Goal: Task Accomplishment & Management: Use online tool/utility

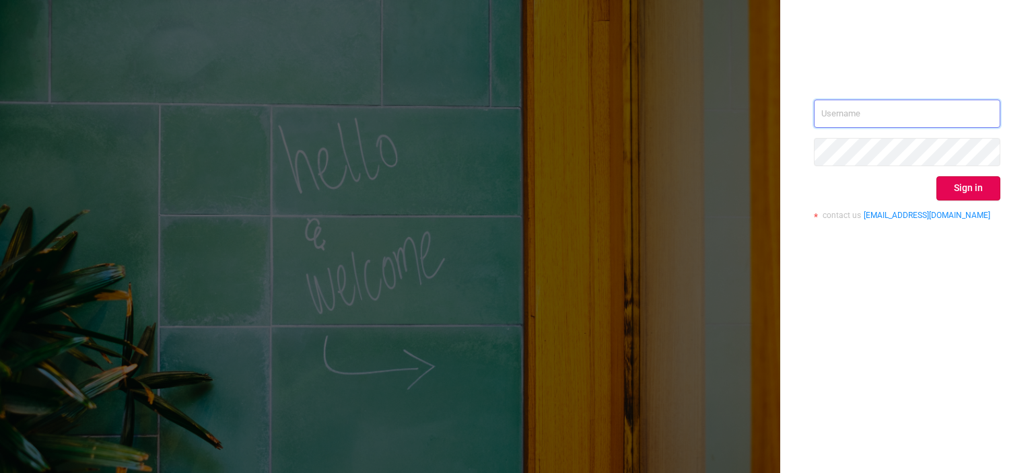
click at [862, 115] on input "text" at bounding box center [907, 114] width 186 height 28
paste input "tosh@buzzoola.com"
type input "tosh@buzzoola.com"
click at [972, 188] on button "Sign in" at bounding box center [968, 188] width 64 height 24
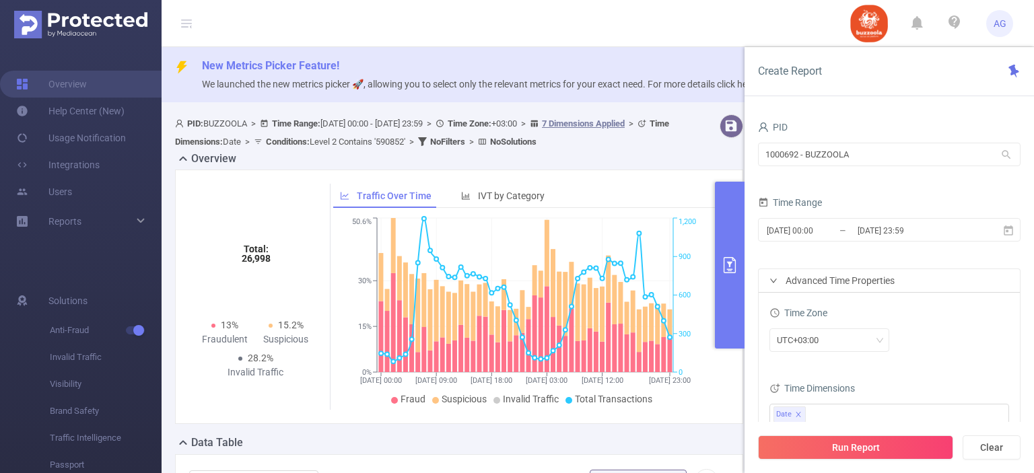
click at [684, 263] on icon "[DATE] 00:00 [DATE] 09:00 [DATE] 18:00 [DATE] 03:00 [DATE] 12:00 [DATE] 23:00 0…" at bounding box center [525, 312] width 384 height 195
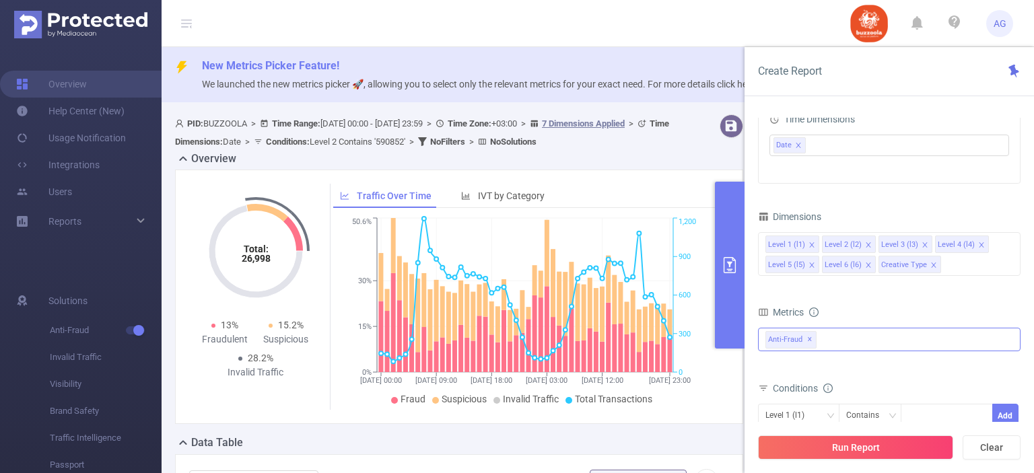
click at [808, 341] on span "✕" at bounding box center [809, 340] width 5 height 16
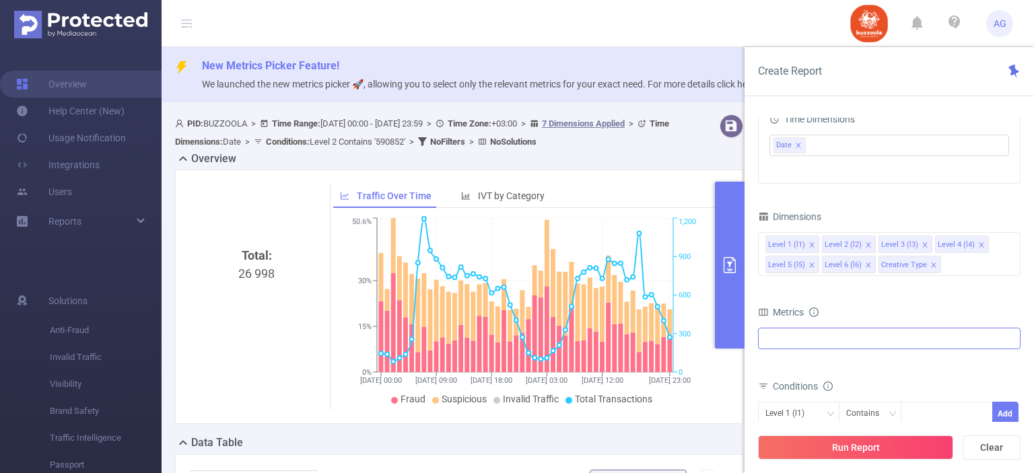
click at [808, 341] on div at bounding box center [889, 339] width 262 height 22
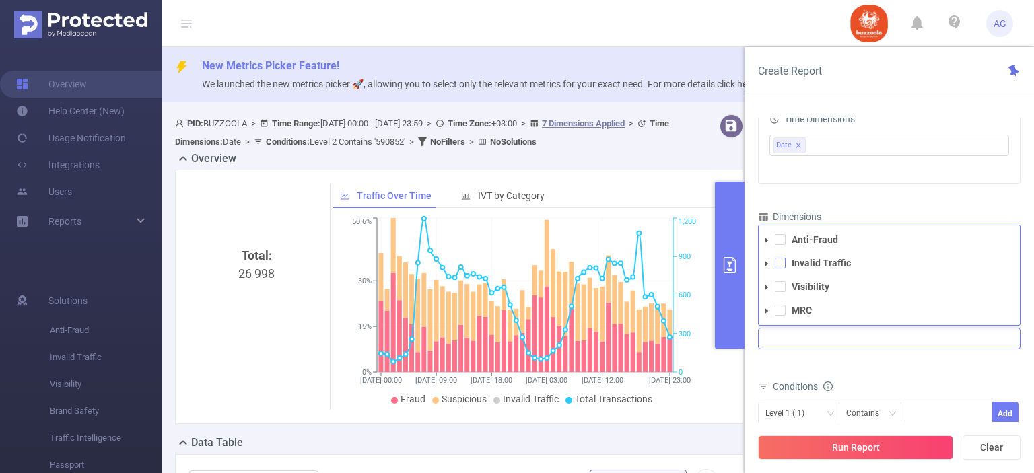
click at [781, 261] on span at bounding box center [780, 263] width 11 height 11
click at [781, 289] on span at bounding box center [780, 286] width 11 height 11
click at [919, 365] on div "Total Fraudulent Bot/Virus Hostile Tools Tunneled Traffic Non Malicious Bots Vi…" at bounding box center [889, 348] width 262 height 40
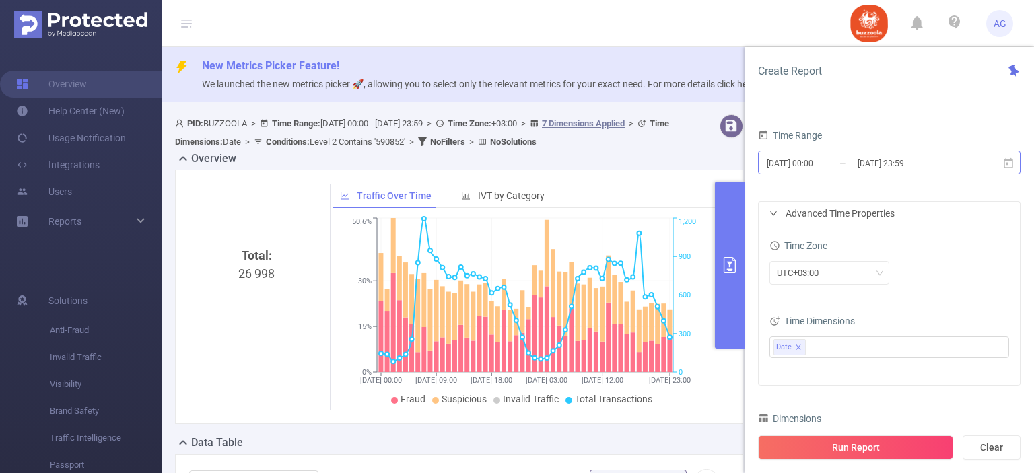
click at [831, 157] on input "[DATE] 00:00" at bounding box center [819, 163] width 109 height 18
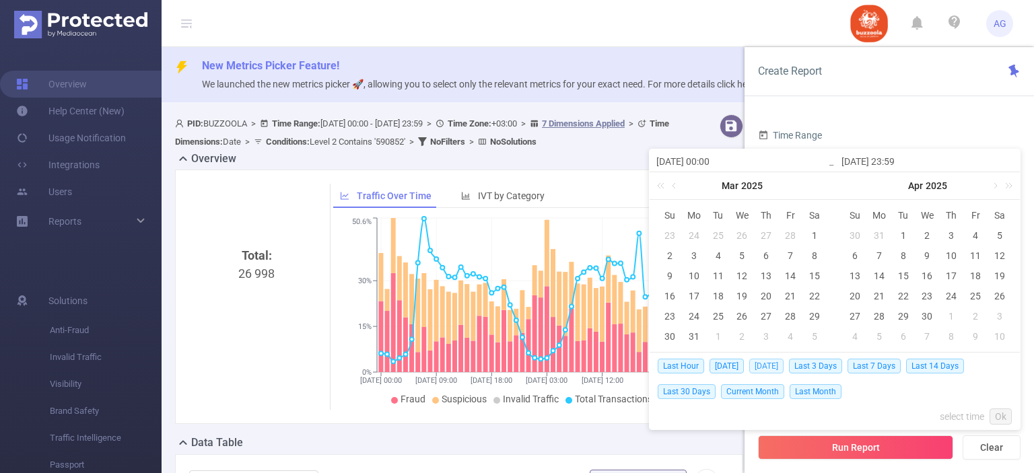
click at [767, 369] on span "[DATE]" at bounding box center [766, 366] width 34 height 15
type input "[DATE] 00:00"
type input "[DATE] 23:59"
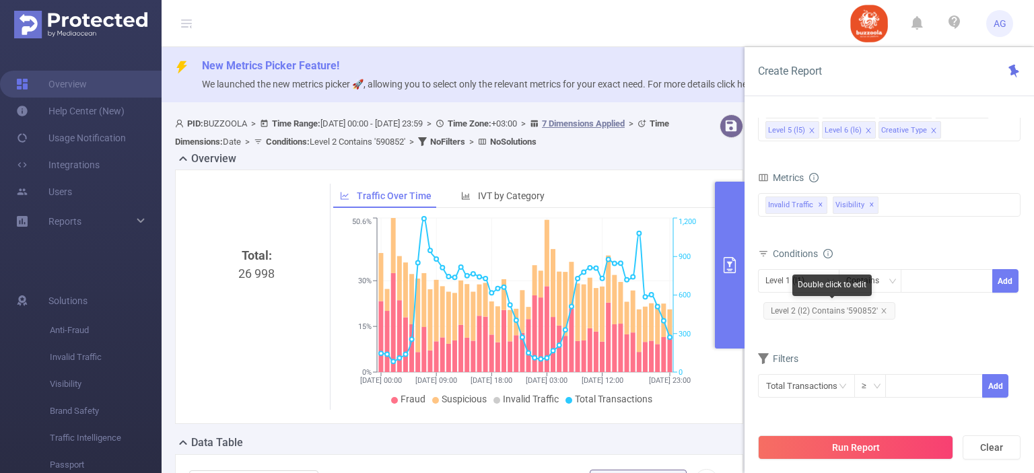
click at [851, 309] on span "Level 2 (l2) Contains '590852'" at bounding box center [829, 310] width 132 height 17
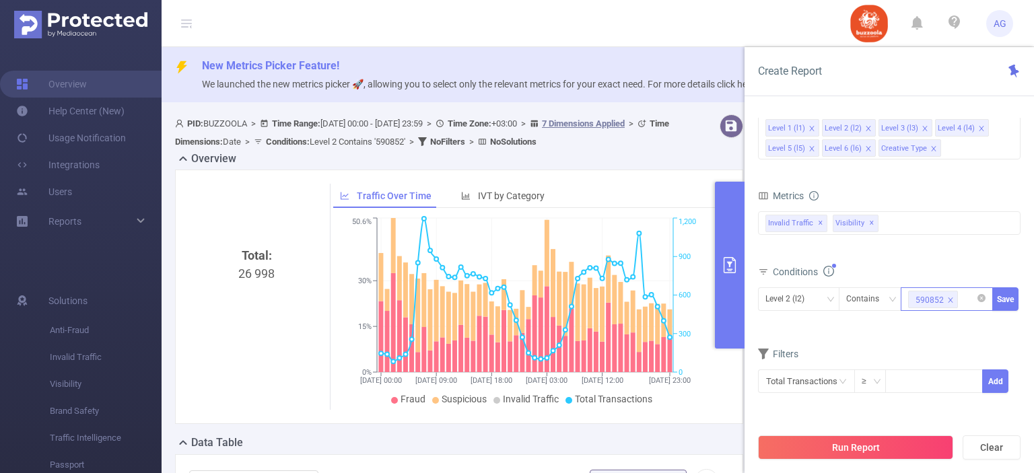
click at [952, 299] on icon "icon: close" at bounding box center [950, 300] width 7 height 7
click at [937, 297] on div at bounding box center [946, 299] width 77 height 22
paste input "583324"
type input "583324"
click at [933, 334] on li "583324" at bounding box center [946, 325] width 92 height 22
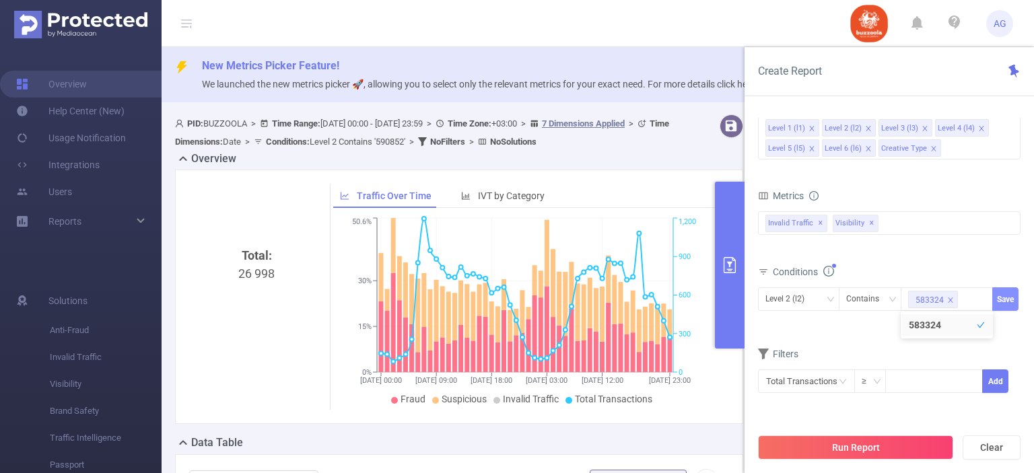
click at [1002, 304] on button "Save" at bounding box center [1005, 299] width 26 height 24
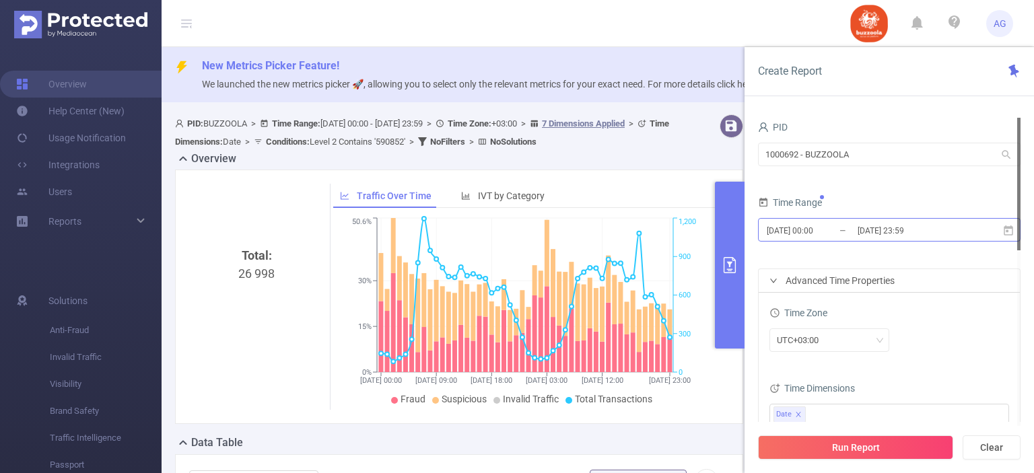
click at [818, 231] on input "[DATE] 00:00" at bounding box center [819, 230] width 109 height 18
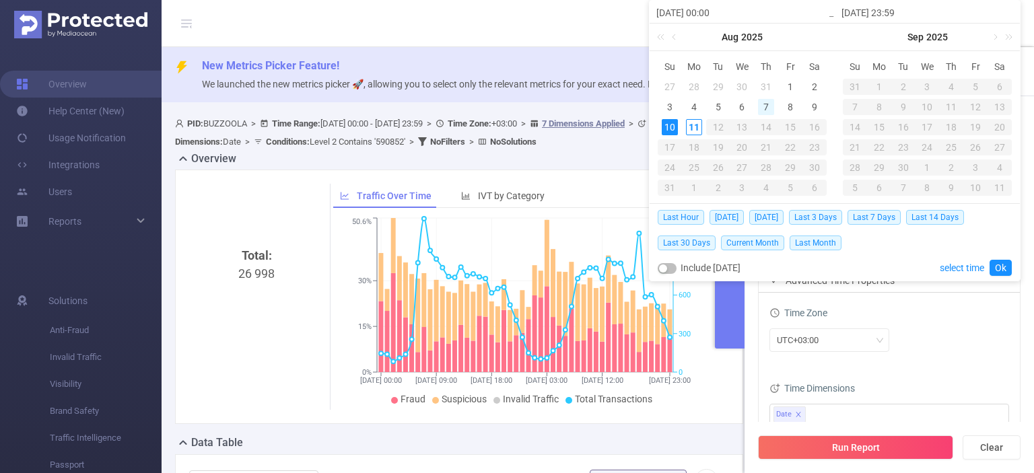
click at [765, 102] on div "7" at bounding box center [766, 107] width 16 height 16
click at [668, 127] on div "10" at bounding box center [670, 127] width 16 height 16
type input "[DATE] 00:00"
click at [1006, 271] on link "Ok" at bounding box center [1000, 268] width 22 height 16
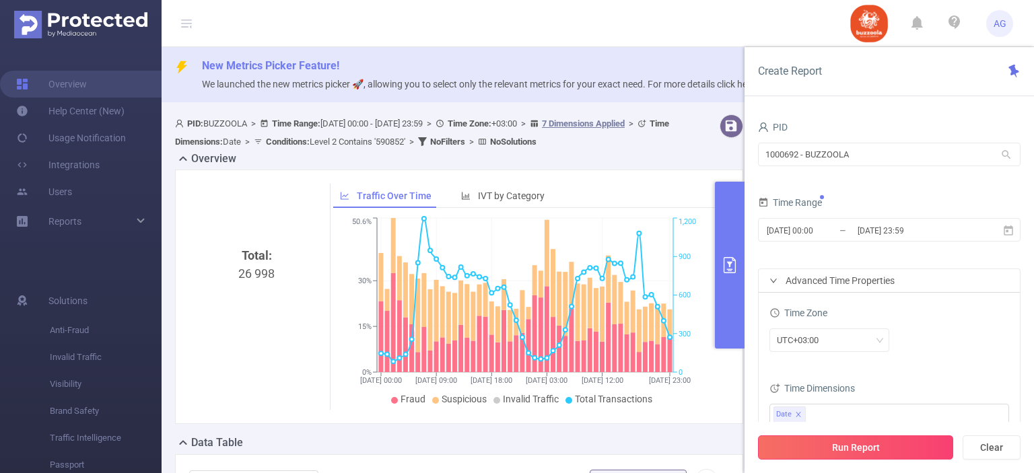
click at [861, 441] on button "Run Report" at bounding box center [855, 447] width 195 height 24
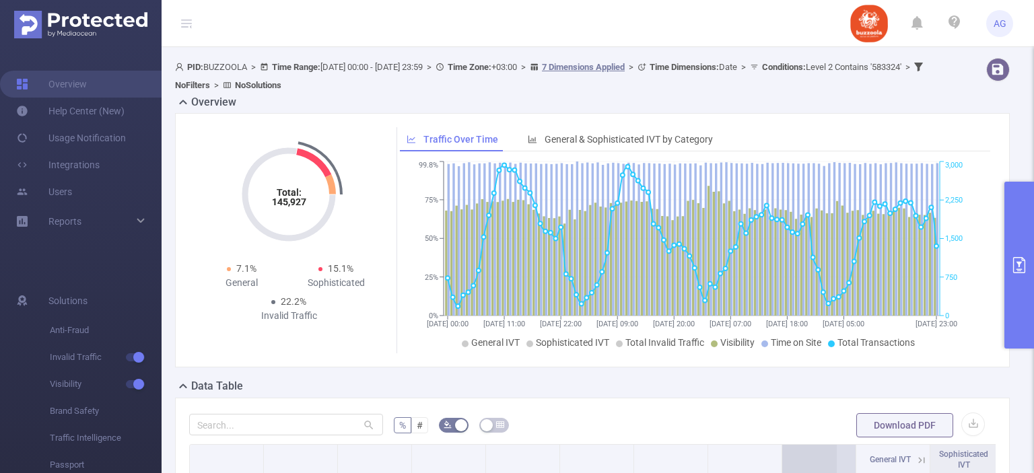
scroll to position [135, 0]
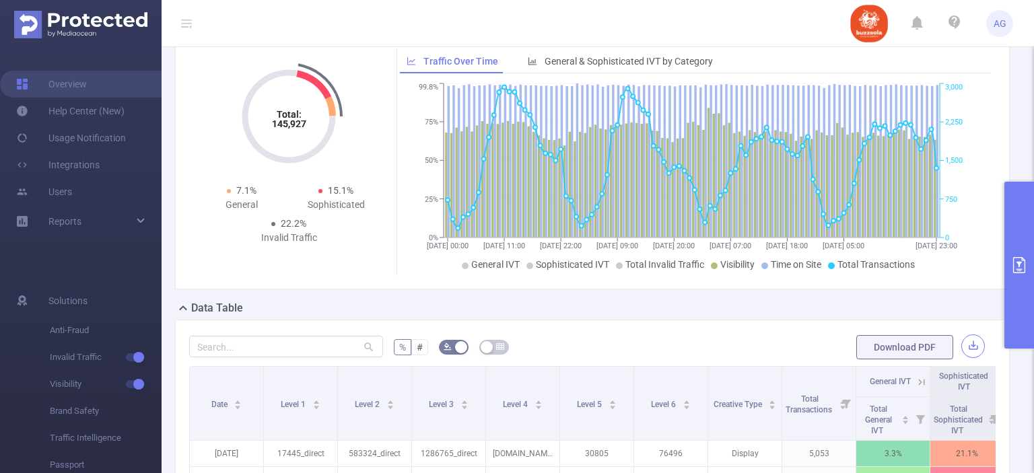
click at [961, 344] on button "button" at bounding box center [973, 346] width 24 height 24
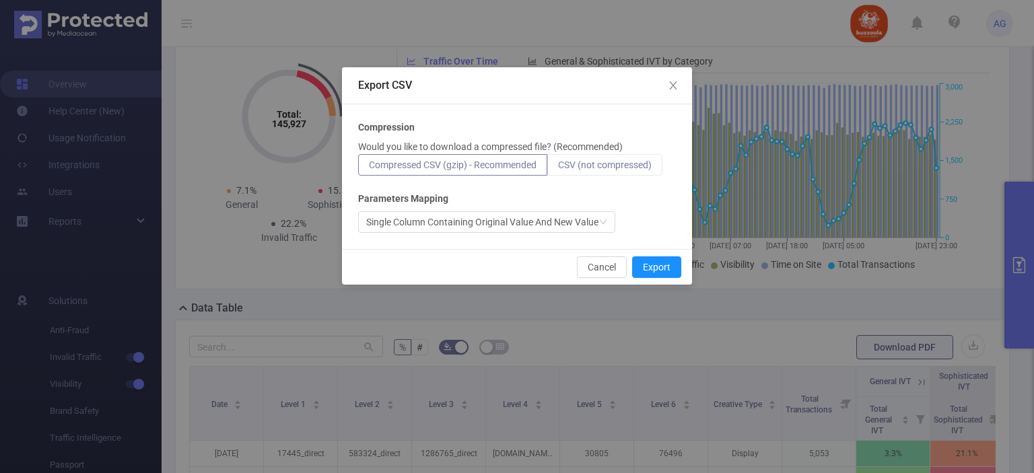
click at [633, 155] on label "CSV (not compressed)" at bounding box center [604, 165] width 115 height 22
click at [558, 168] on input "CSV (not compressed)" at bounding box center [558, 168] width 0 height 0
click at [660, 271] on button "Export" at bounding box center [656, 267] width 49 height 22
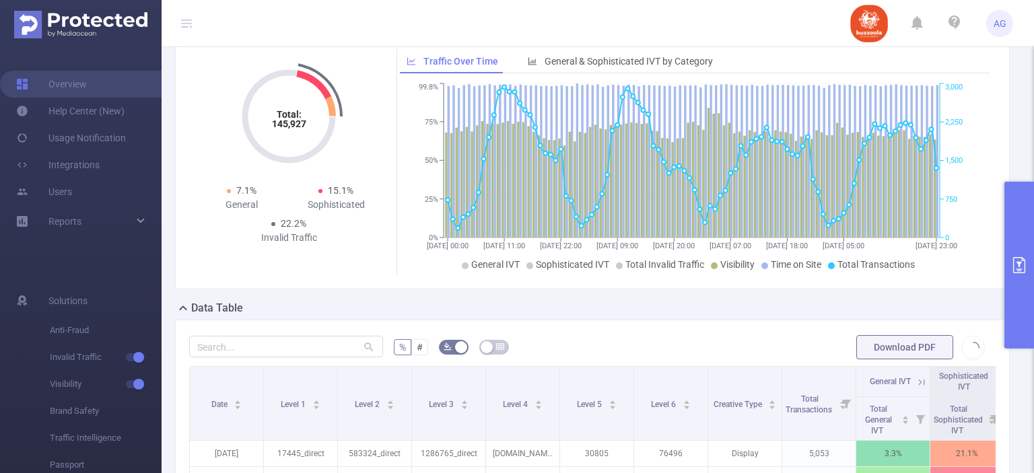
click at [576, 298] on div "Total: 145,927 Total: 145,927 7.1% General 15.1% Sophisticated 22.2% Invalid Tr…" at bounding box center [592, 167] width 845 height 265
